Goal: Task Accomplishment & Management: Use online tool/utility

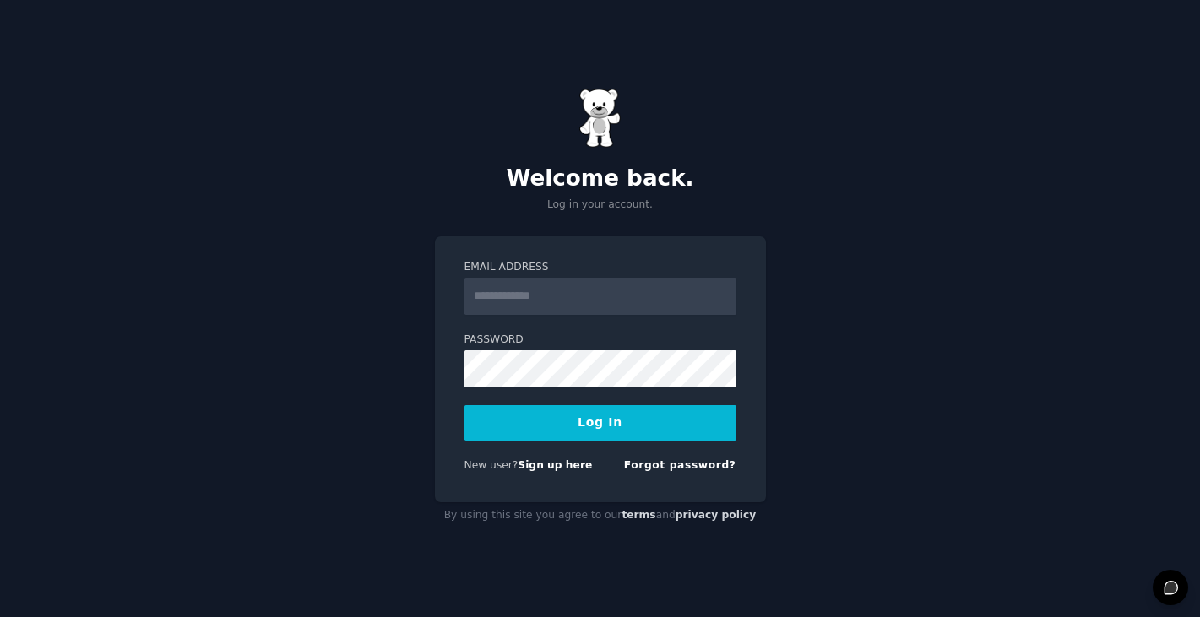
click at [614, 301] on input "Email Address" at bounding box center [601, 296] width 272 height 37
type input "**********"
click at [596, 433] on button "Log In" at bounding box center [601, 422] width 272 height 35
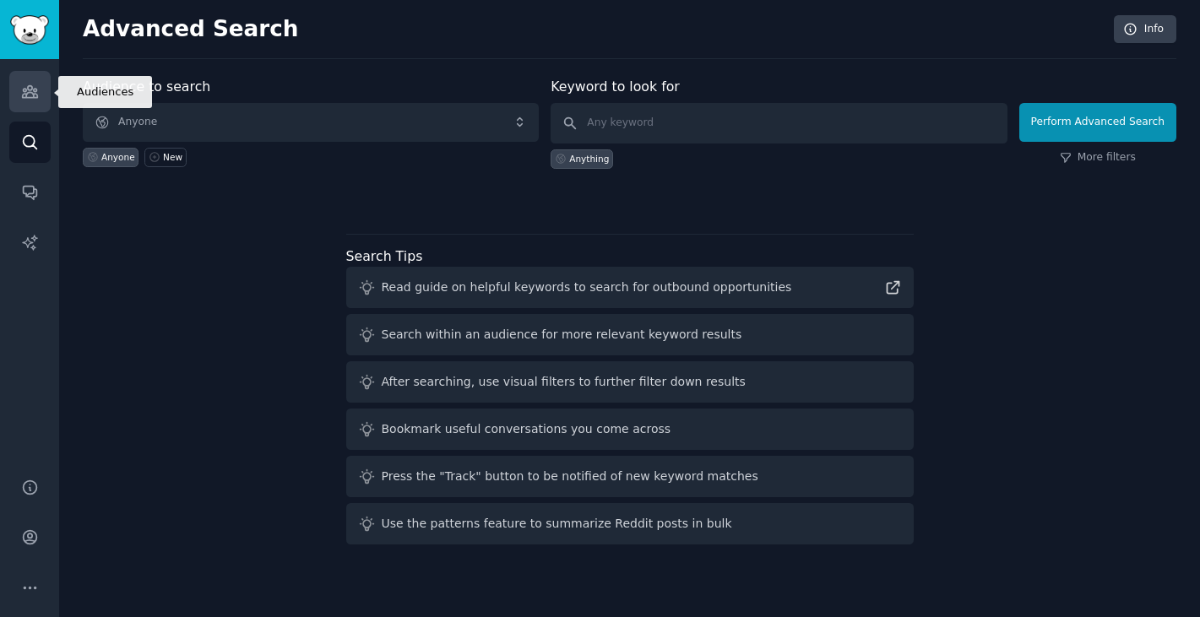
click at [37, 97] on icon "Sidebar" at bounding box center [29, 92] width 15 height 12
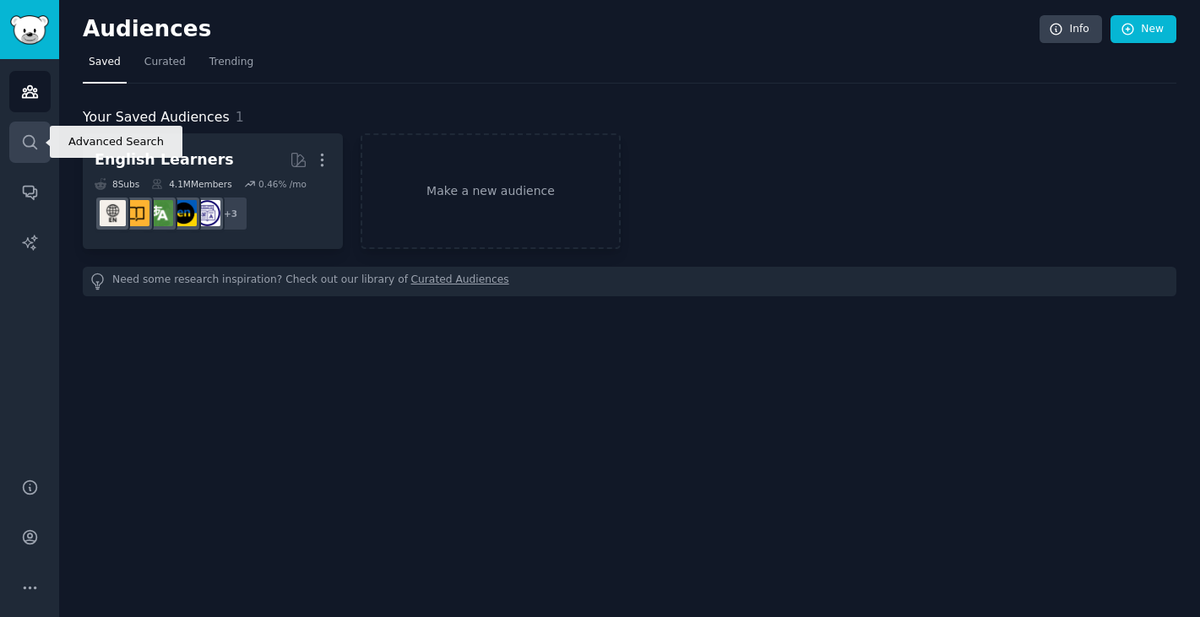
click at [16, 151] on link "Search" at bounding box center [29, 142] width 41 height 41
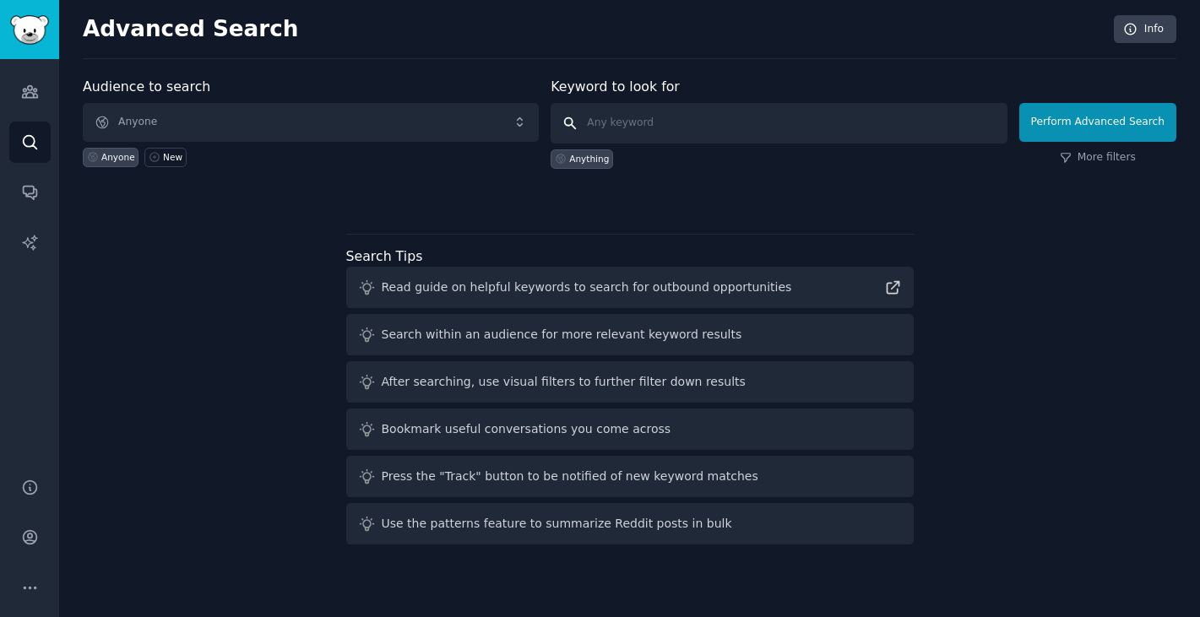
click at [736, 118] on input "text" at bounding box center [779, 123] width 456 height 41
type input "learn spanish"
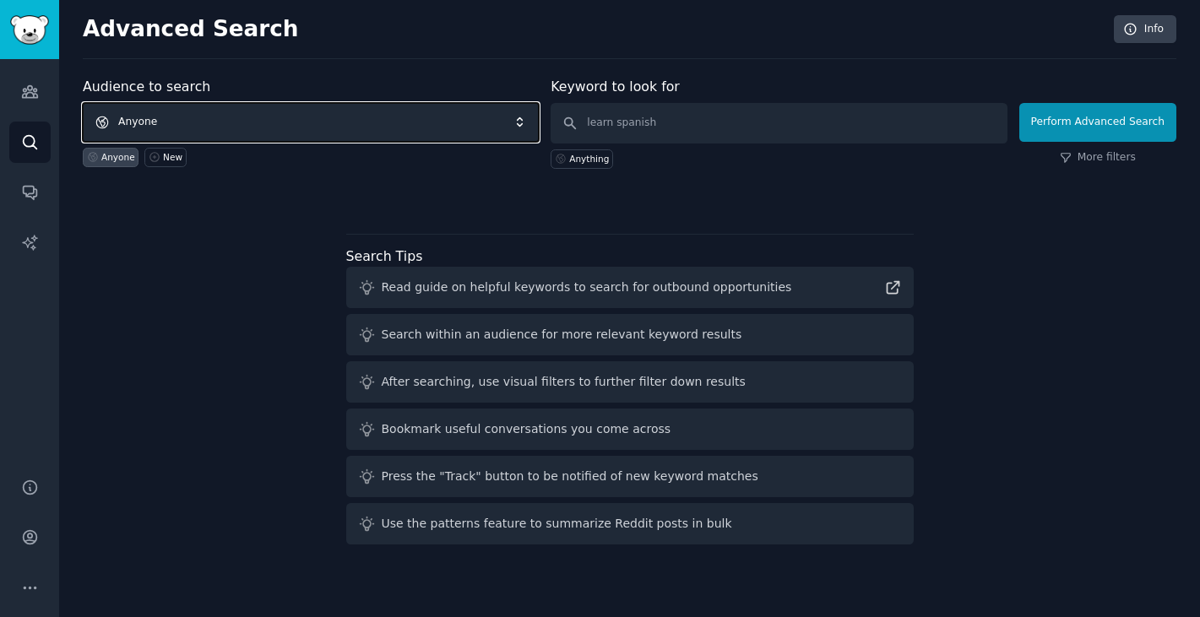
click at [425, 123] on span "Anyone" at bounding box center [311, 122] width 456 height 39
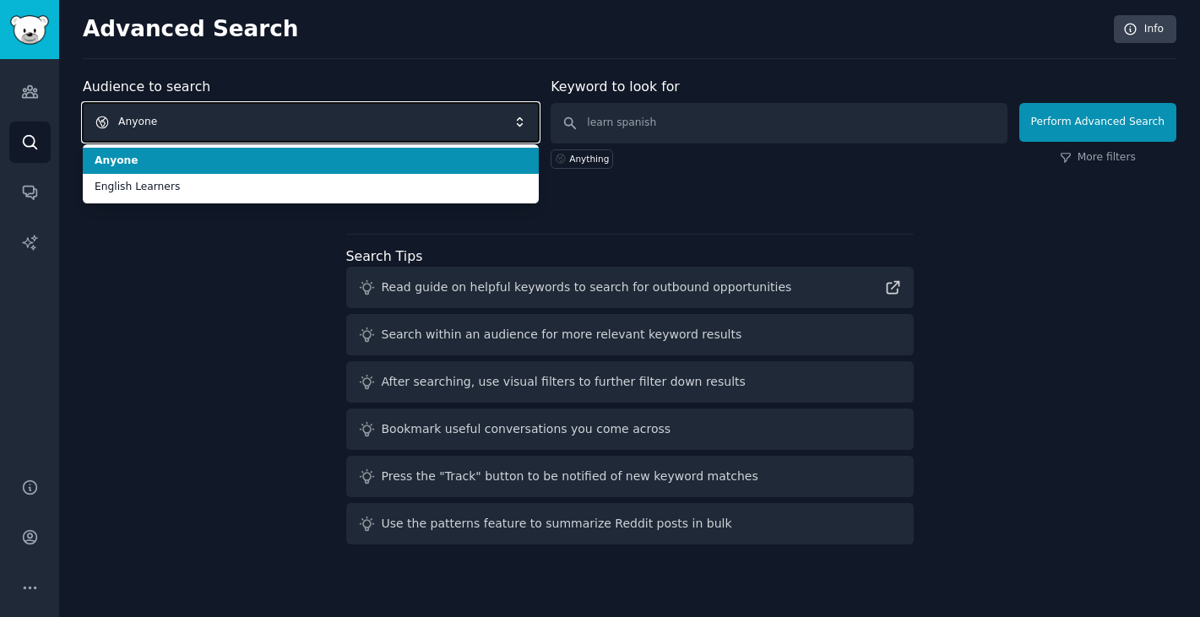
click at [425, 123] on span "Anyone" at bounding box center [311, 122] width 456 height 39
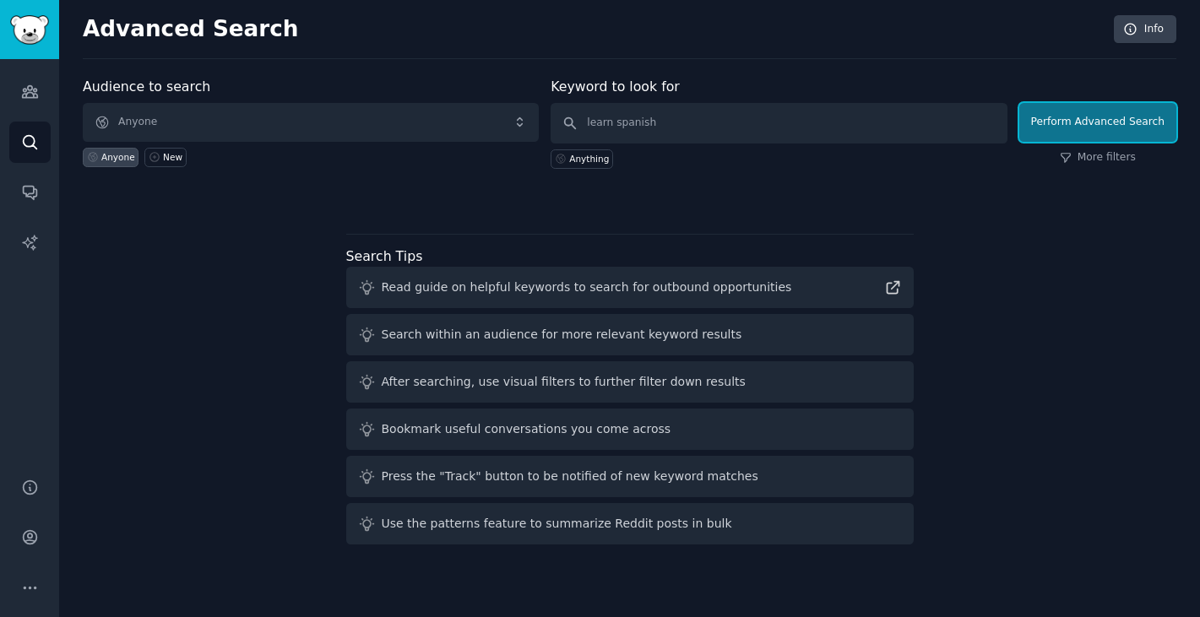
click at [1073, 128] on button "Perform Advanced Search" at bounding box center [1097, 122] width 157 height 39
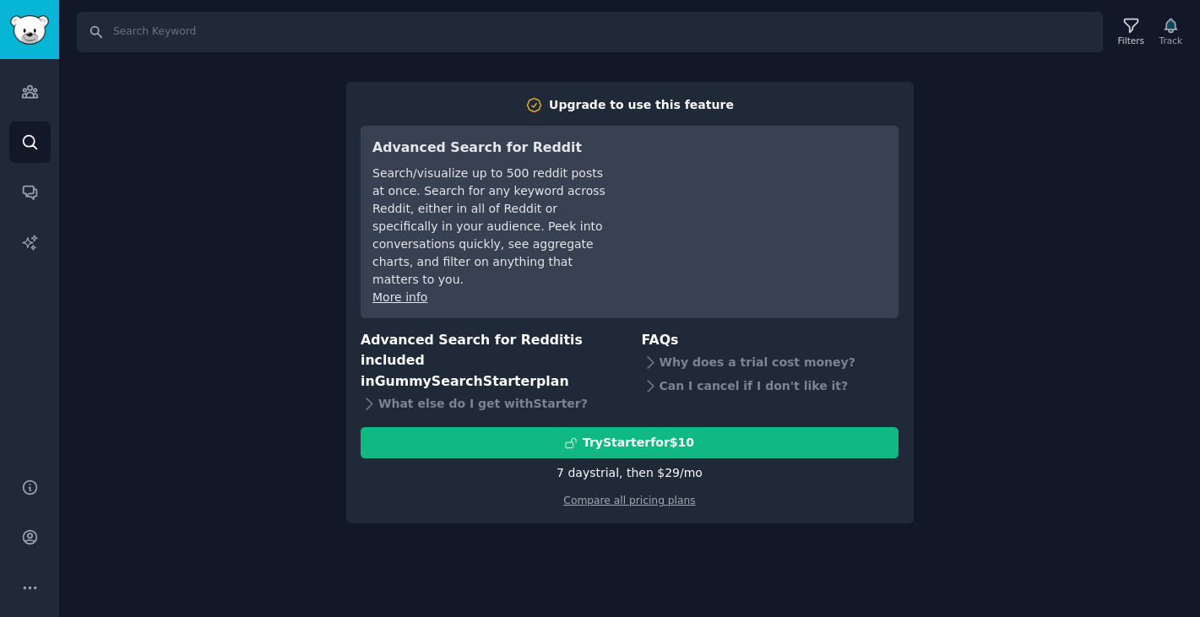
click at [228, 326] on div "Search Filters Track Upgrade to use this feature Advanced Search for Reddit Sea…" at bounding box center [629, 308] width 1141 height 617
click at [38, 101] on link "Audiences" at bounding box center [29, 91] width 41 height 41
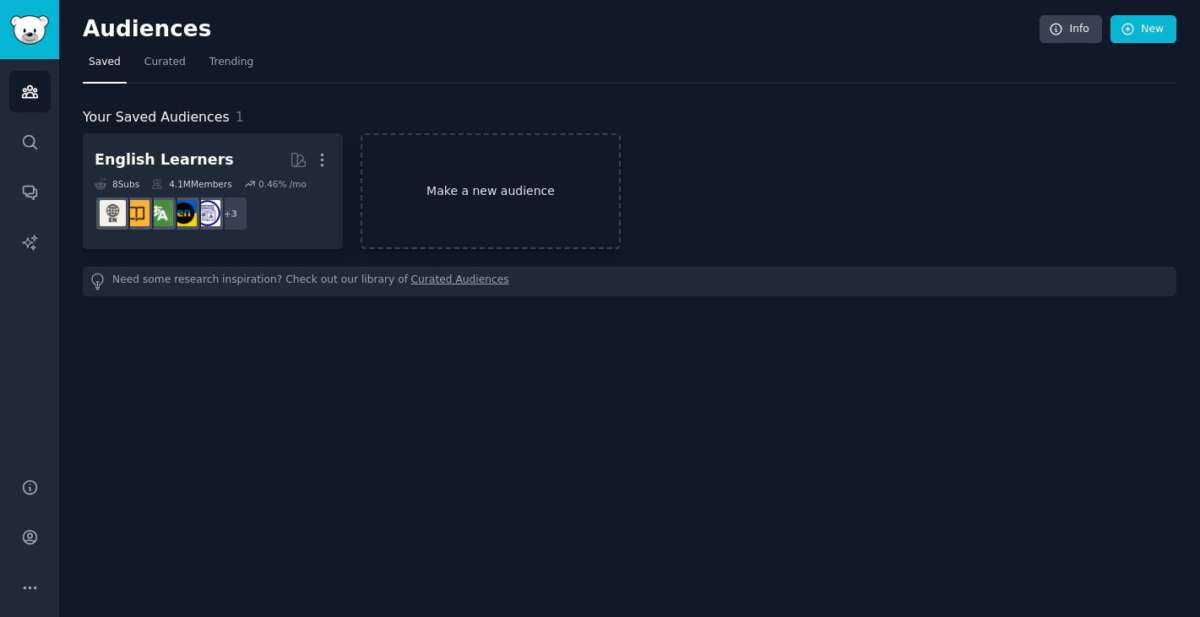
click at [457, 198] on link "Make a new audience" at bounding box center [491, 191] width 260 height 116
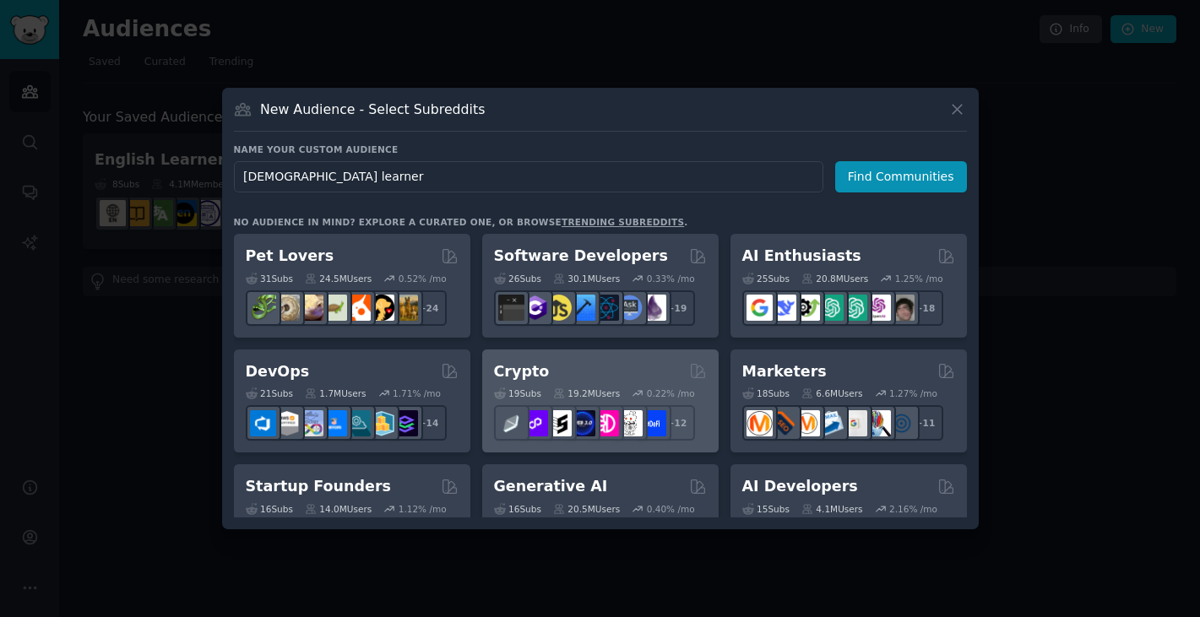
type input "[DEMOGRAPHIC_DATA] learners"
click button "Find Communities" at bounding box center [901, 176] width 132 height 31
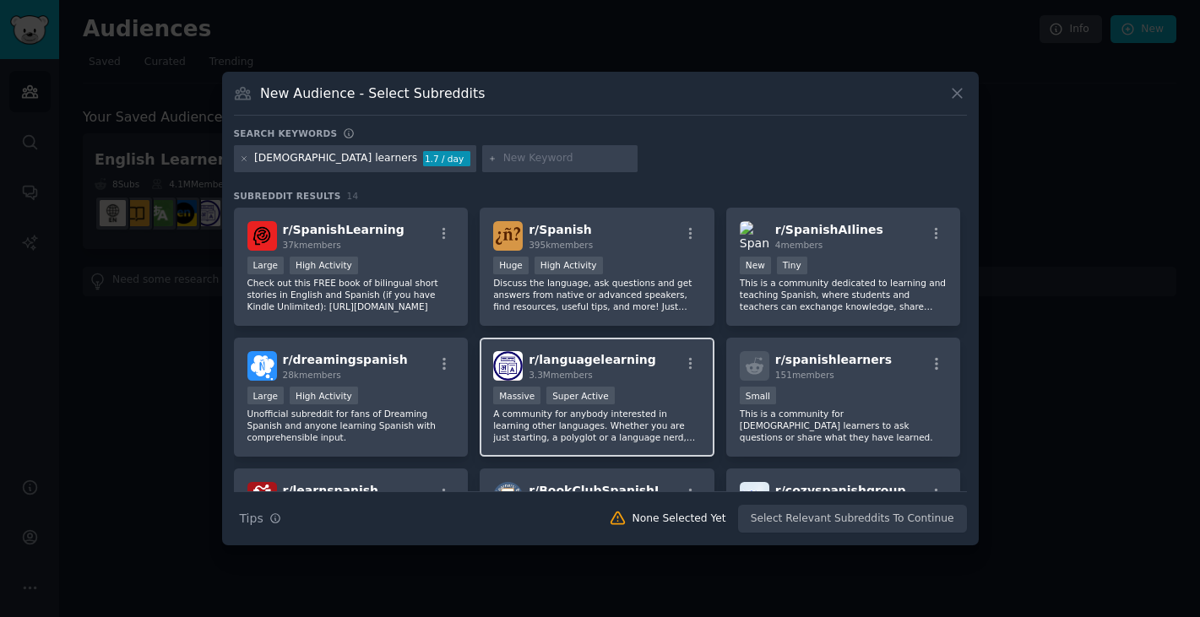
click at [593, 450] on div "r/ languagelearning 3.3M members Massive Super Active A community for anybody i…" at bounding box center [597, 397] width 235 height 119
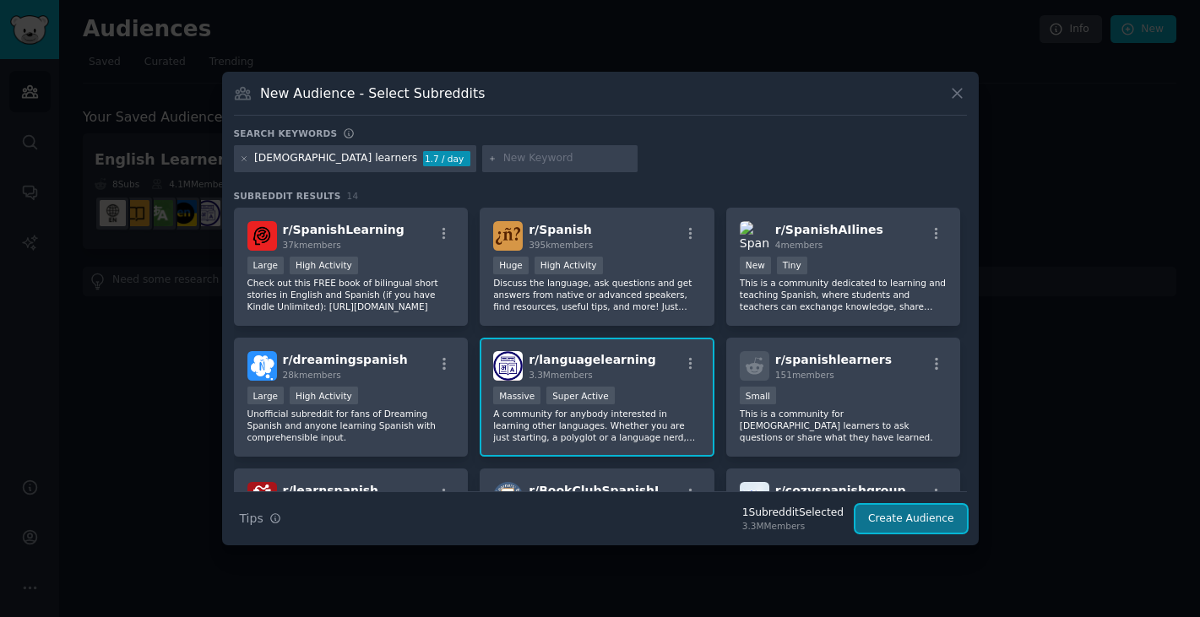
click at [894, 530] on button "Create Audience" at bounding box center [911, 519] width 111 height 29
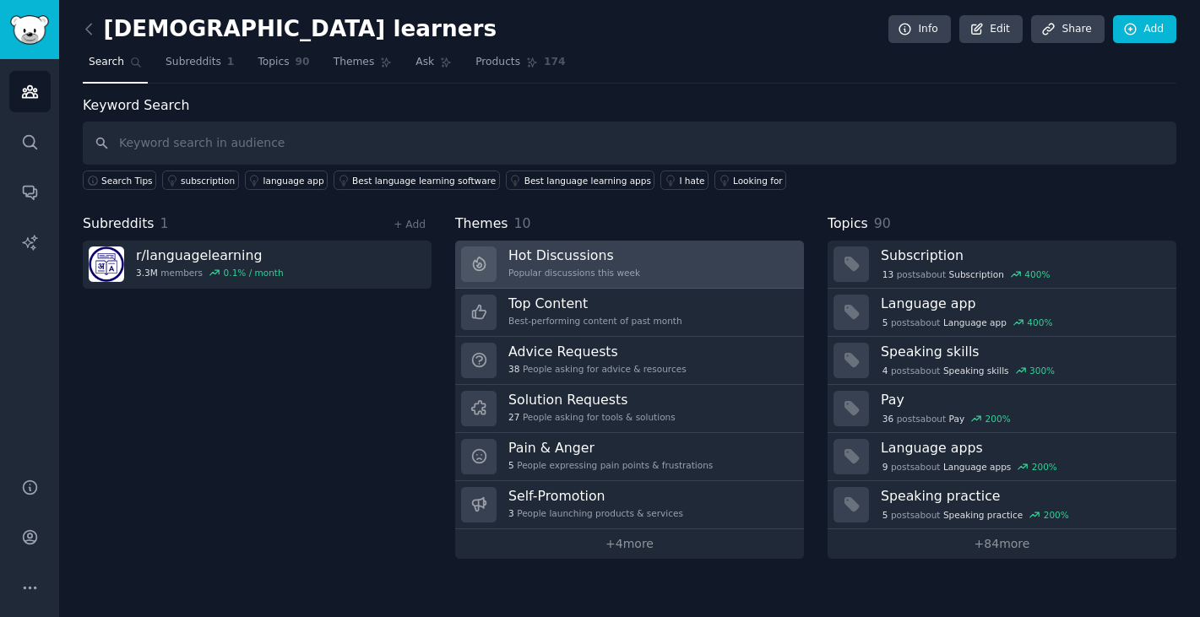
click at [647, 270] on link "Hot Discussions Popular discussions this week" at bounding box center [629, 265] width 349 height 48
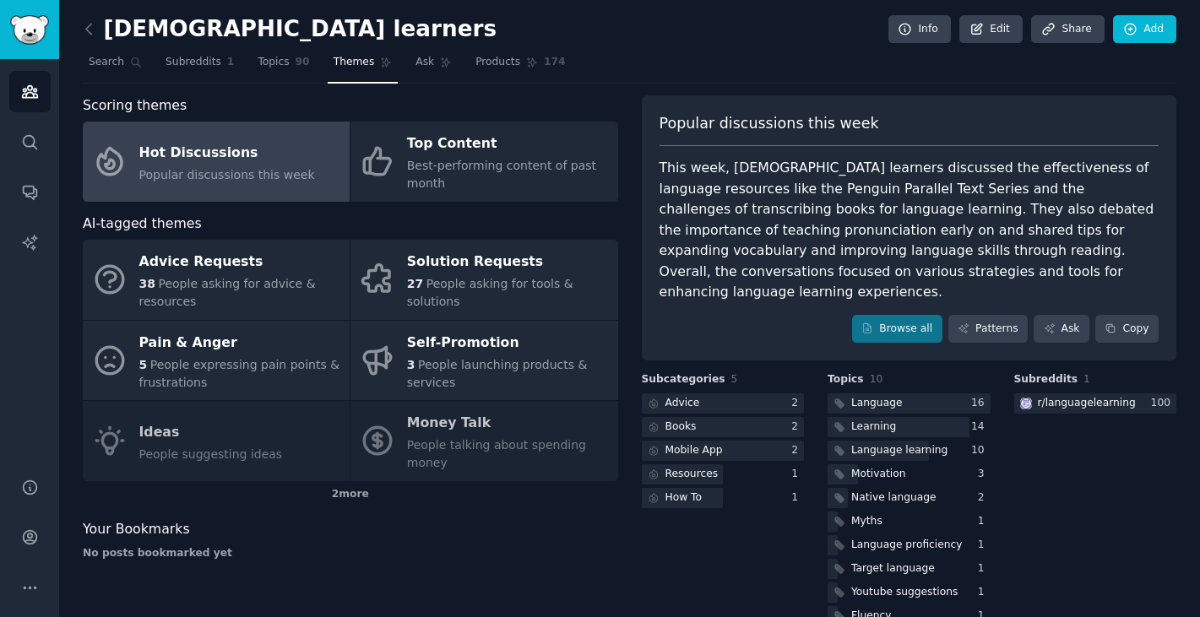
scroll to position [15, 0]
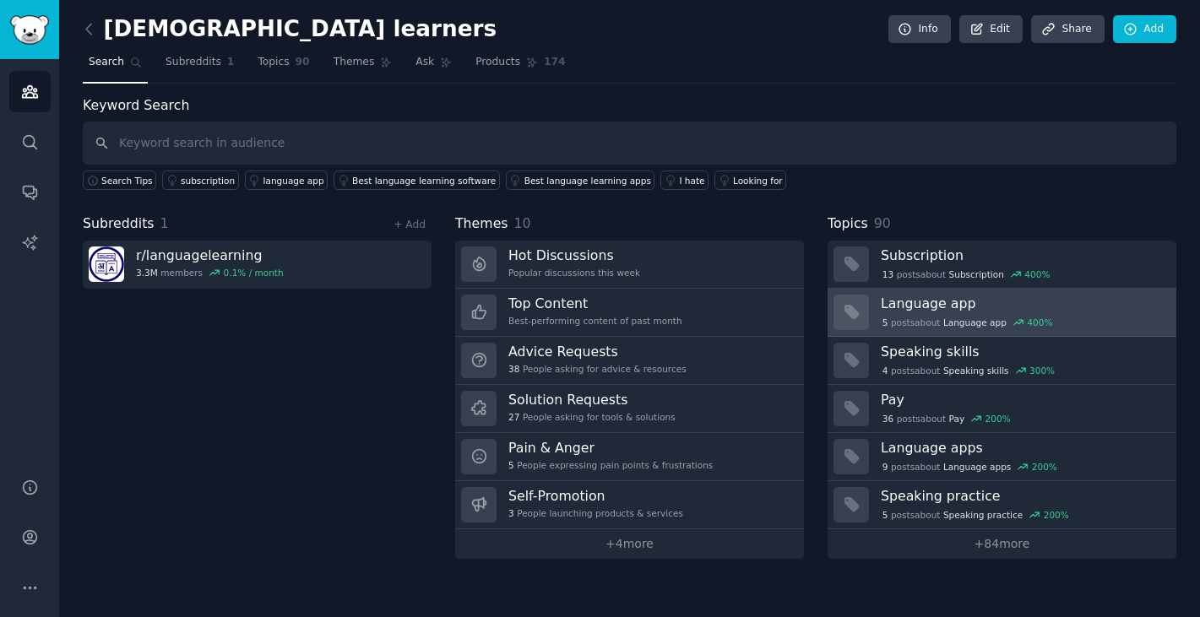
click at [939, 304] on h3 "Language app" at bounding box center [1023, 304] width 284 height 18
